Goal: Check status: Check status

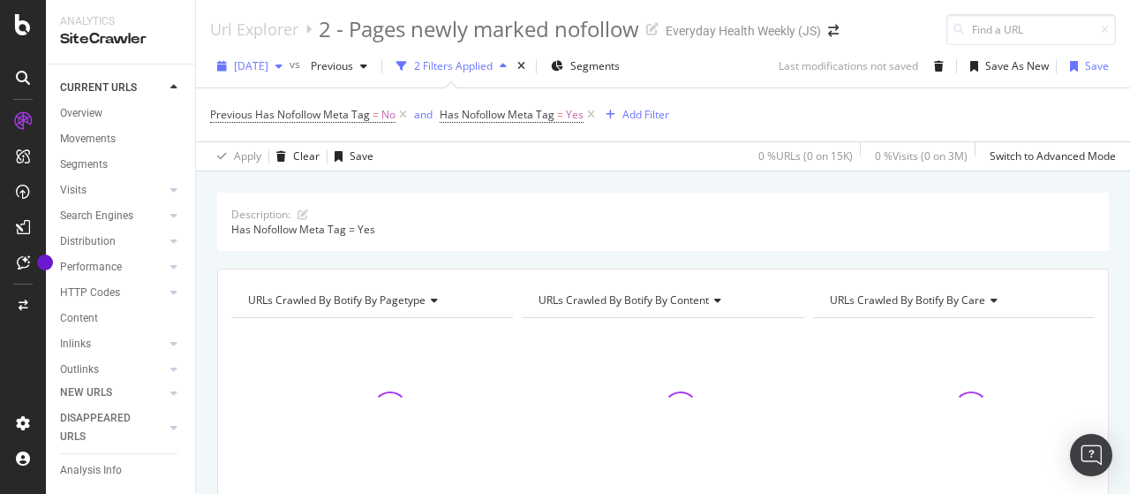
click at [268, 68] on span "[DATE]" at bounding box center [251, 65] width 34 height 15
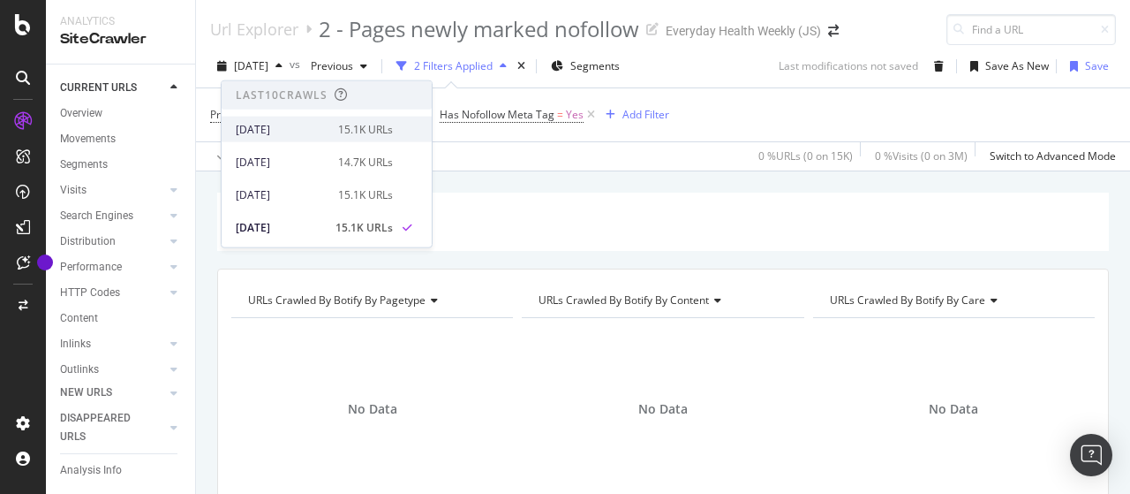
click at [275, 125] on div "[DATE]" at bounding box center [282, 129] width 92 height 16
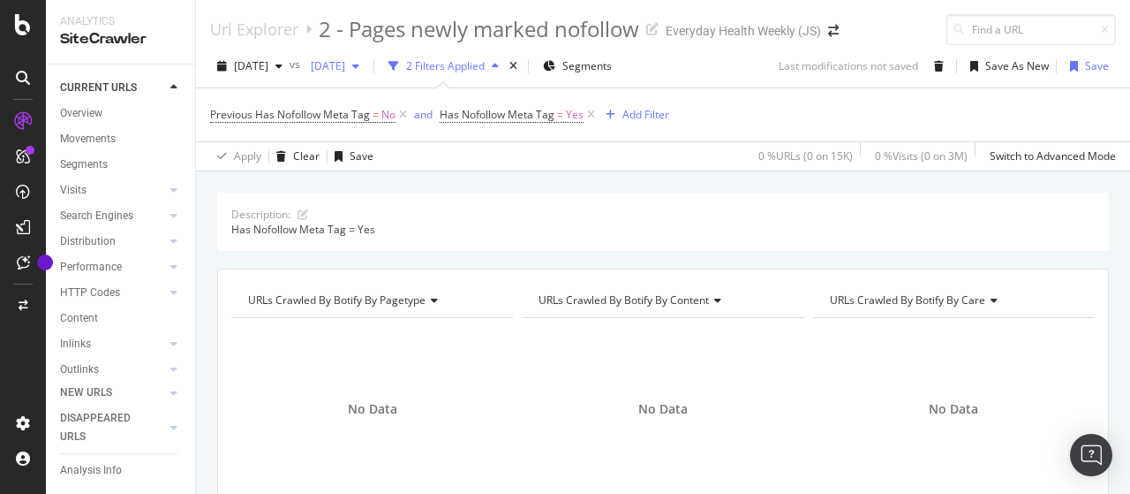
click at [345, 67] on span "[DATE]" at bounding box center [325, 65] width 42 height 15
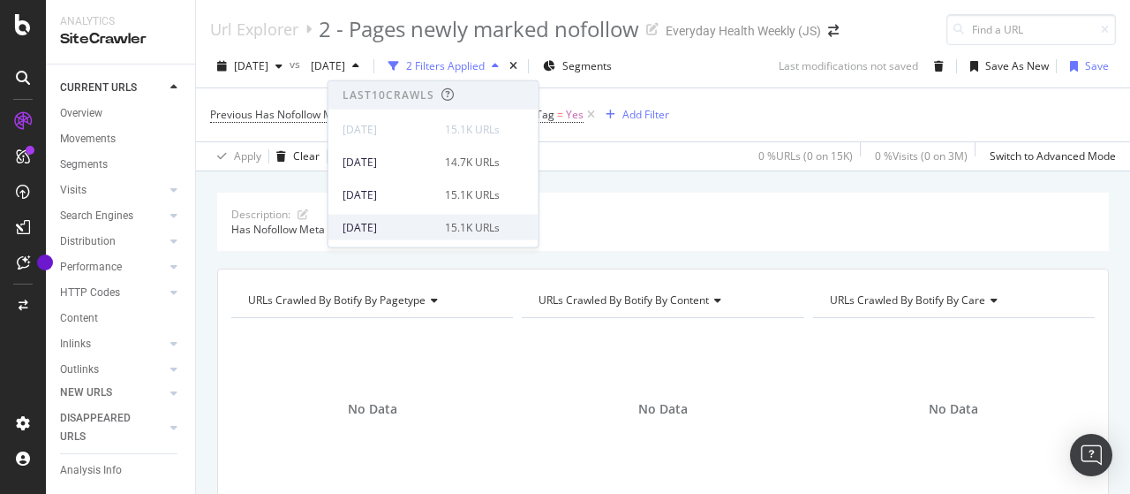
click at [396, 223] on div "[DATE]" at bounding box center [389, 227] width 92 height 16
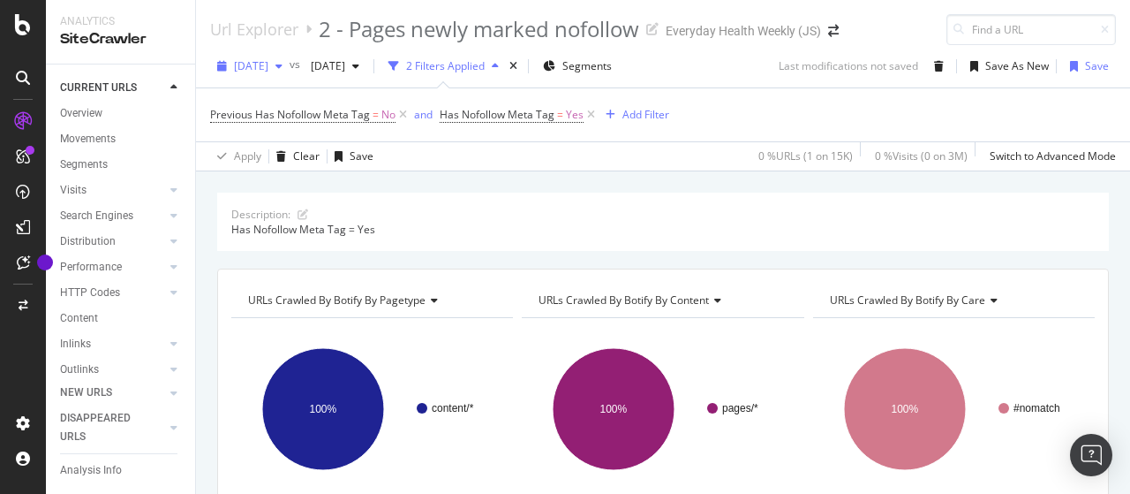
click at [268, 67] on span "[DATE]" at bounding box center [251, 65] width 34 height 15
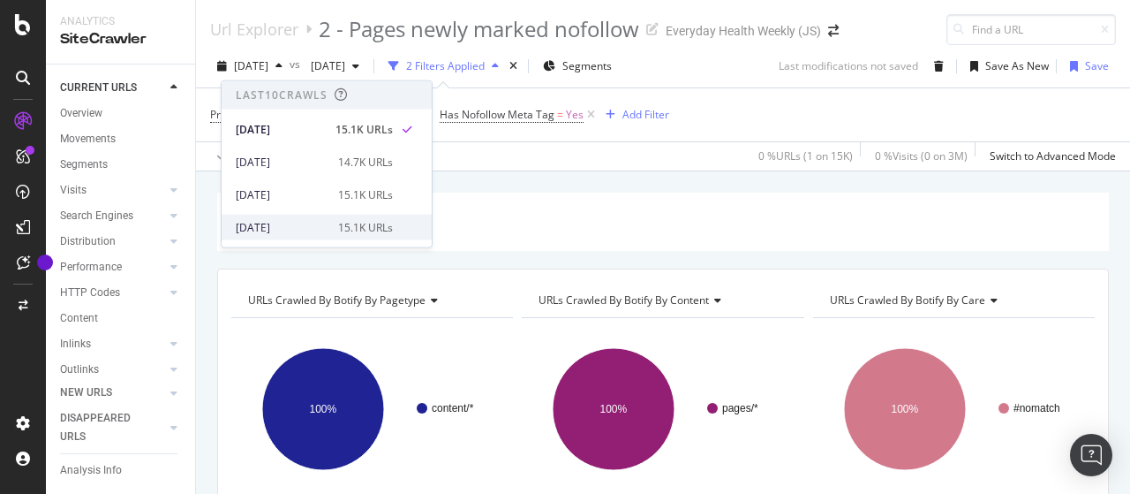
click at [313, 223] on div "[DATE]" at bounding box center [282, 227] width 92 height 16
